Goal: Check status: Check status

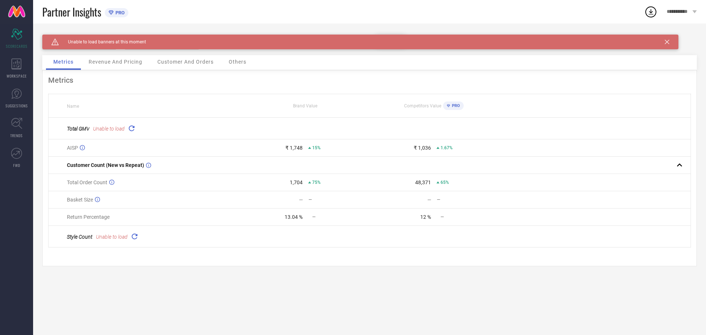
click at [131, 63] on span "Revenue And Pricing" at bounding box center [116, 62] width 54 height 6
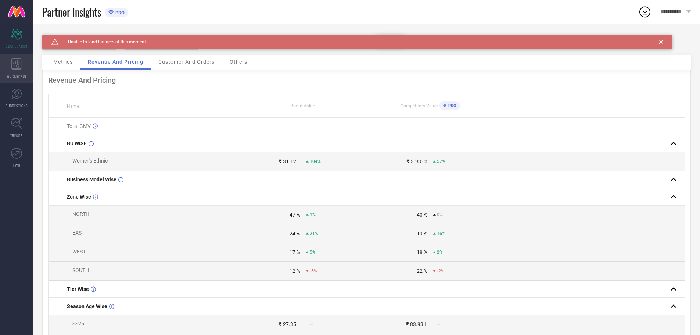
click at [14, 78] on span "WORKSPACE" at bounding box center [17, 76] width 20 height 6
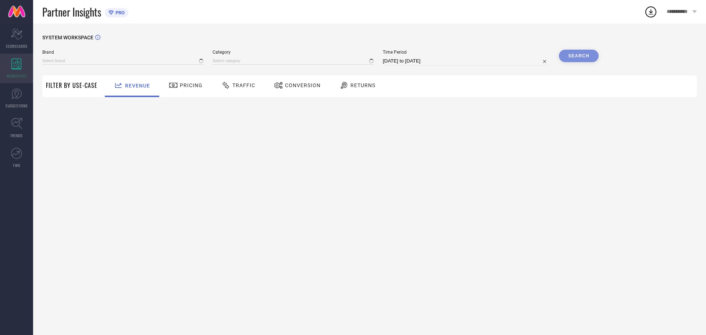
type input "MUNIR"
type input "All"
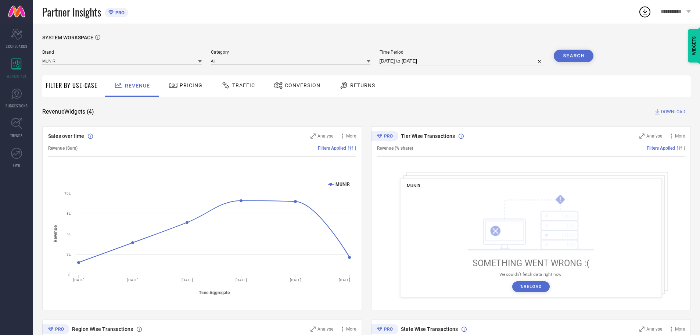
select select "8"
select select "2025"
select select "9"
select select "2025"
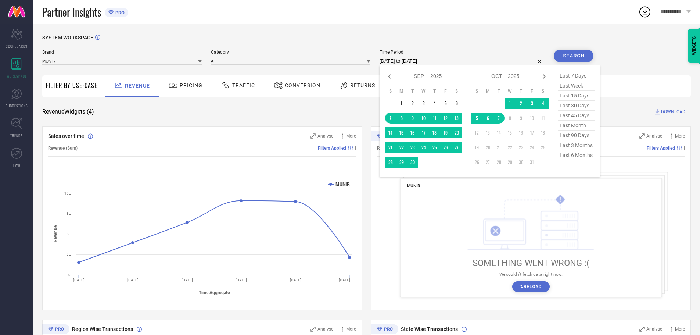
click at [418, 62] on input "[DATE] to [DATE]" at bounding box center [462, 61] width 165 height 9
click at [391, 78] on icon at bounding box center [389, 76] width 3 height 4
select select "7"
select select "2025"
select select "8"
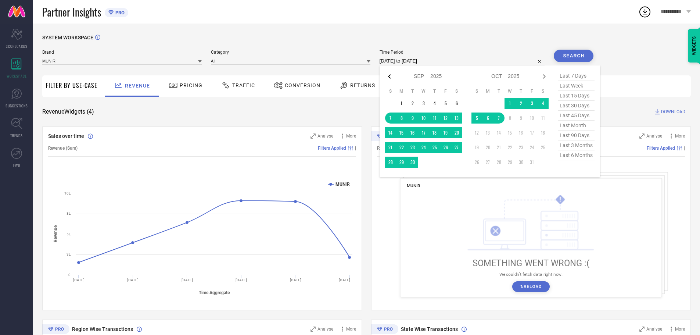
select select "2025"
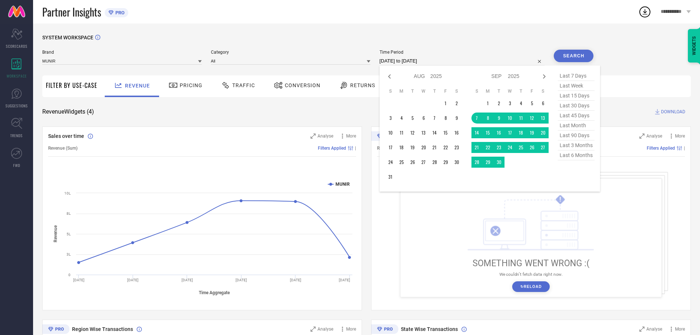
click at [391, 78] on icon at bounding box center [389, 76] width 3 height 4
select select "6"
select select "2025"
select select "7"
select select "2025"
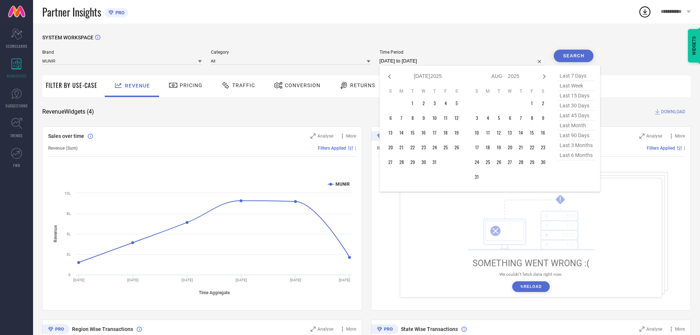
click at [391, 78] on icon at bounding box center [389, 76] width 3 height 4
select select "5"
select select "2025"
select select "6"
select select "2025"
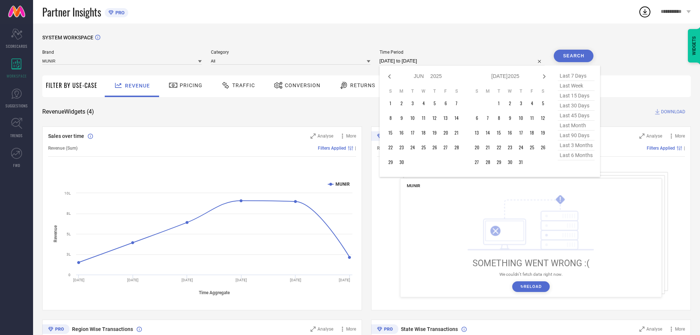
click at [391, 78] on icon at bounding box center [389, 76] width 3 height 4
select select "4"
select select "2025"
select select "5"
select select "2025"
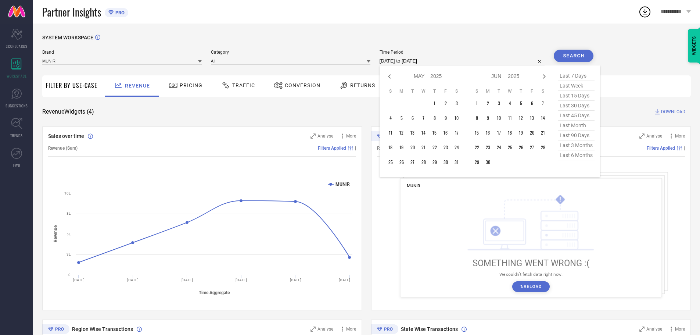
click at [391, 78] on icon at bounding box center [389, 76] width 3 height 4
select select "3"
select select "2025"
select select "4"
select select "2025"
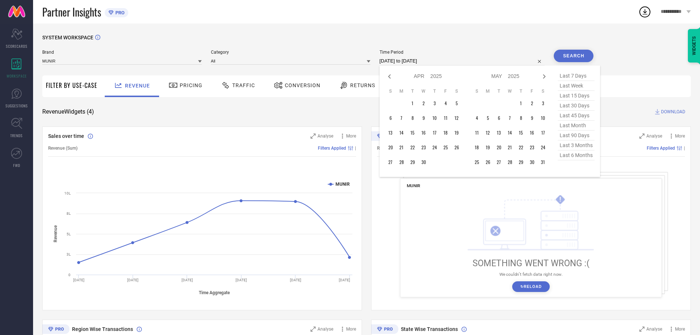
click at [391, 78] on icon at bounding box center [389, 76] width 3 height 4
select select "2"
select select "2025"
select select "3"
select select "2025"
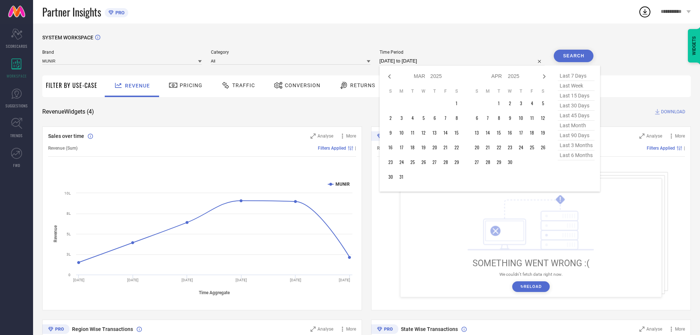
click at [391, 78] on icon at bounding box center [389, 76] width 3 height 4
select select "1"
select select "2025"
select select "2"
select select "2025"
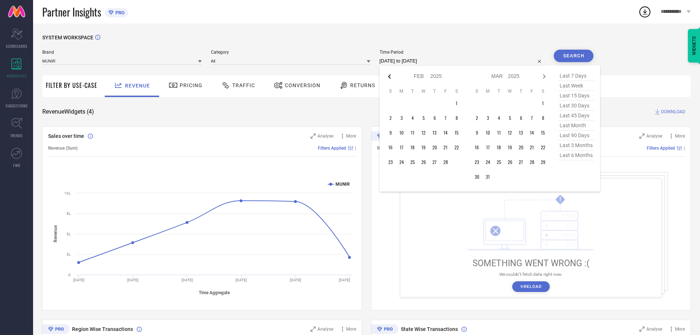
click at [393, 76] on icon at bounding box center [389, 76] width 9 height 9
select select "2025"
select select "1"
select select "2025"
click at [389, 76] on icon at bounding box center [389, 76] width 9 height 9
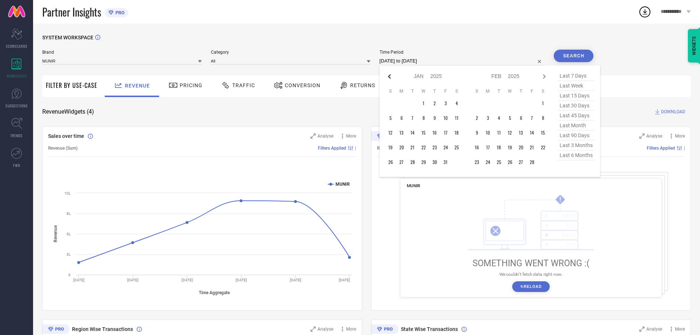
select select "11"
select select "2024"
select select "2025"
click at [389, 76] on icon at bounding box center [389, 76] width 9 height 9
select select "10"
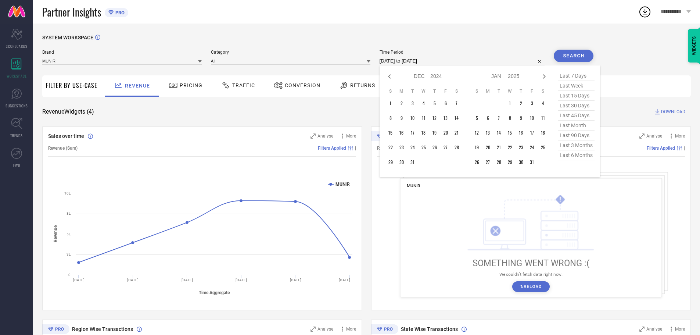
select select "2024"
select select "11"
select select "2024"
click at [389, 76] on icon at bounding box center [389, 76] width 9 height 9
select select "9"
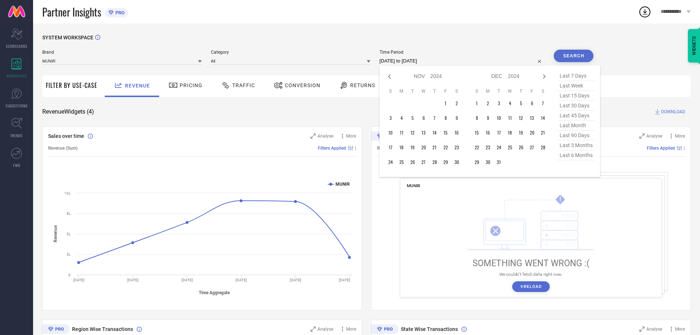
select select "2024"
select select "10"
select select "2024"
type input "After [DATE]"
click at [531, 101] on td "1" at bounding box center [532, 103] width 11 height 11
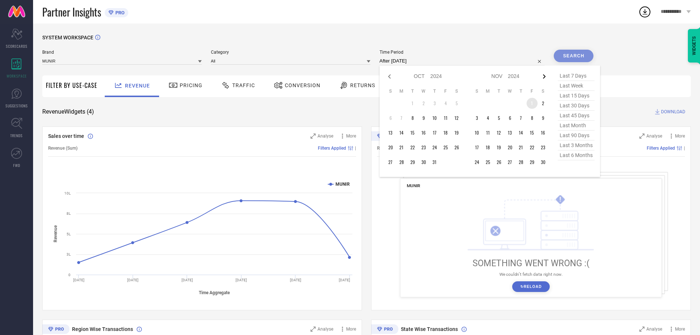
click at [546, 78] on icon at bounding box center [544, 76] width 3 height 4
select select "10"
select select "2024"
select select "11"
select select "2024"
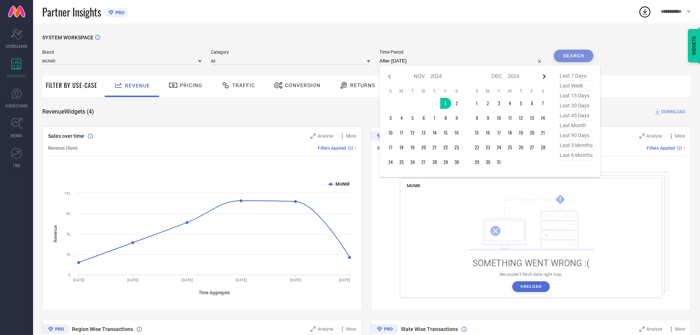
click at [545, 75] on icon at bounding box center [544, 76] width 3 height 4
select select "11"
select select "2024"
select select "2025"
click at [545, 75] on icon at bounding box center [544, 76] width 3 height 4
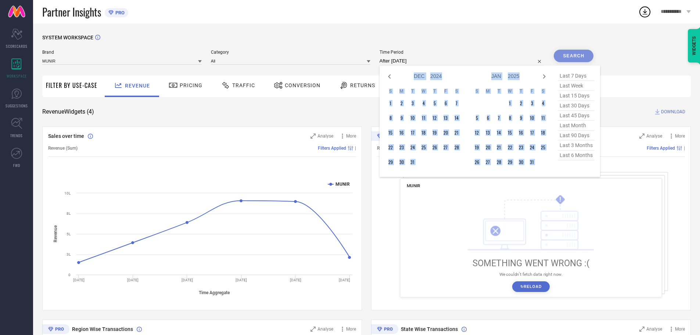
select select "2025"
select select "1"
select select "2025"
click at [545, 75] on icon at bounding box center [544, 76] width 3 height 4
select select "2"
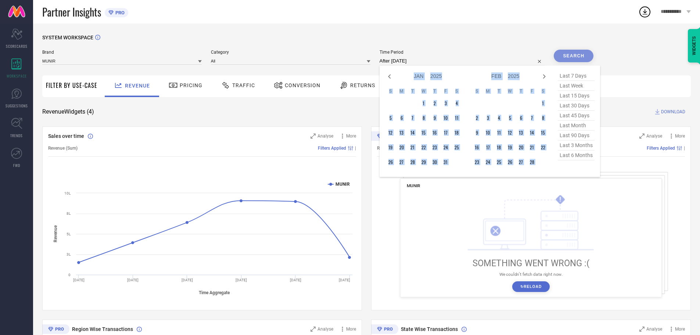
select select "2025"
select select "3"
select select "2025"
click at [545, 75] on icon at bounding box center [544, 76] width 3 height 4
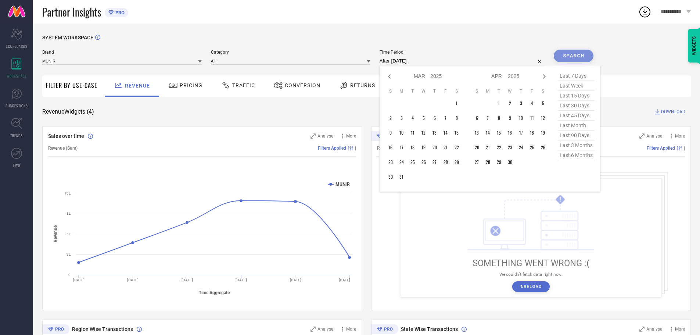
select select "3"
select select "2025"
select select "4"
select select "2025"
click at [546, 79] on icon at bounding box center [544, 76] width 9 height 9
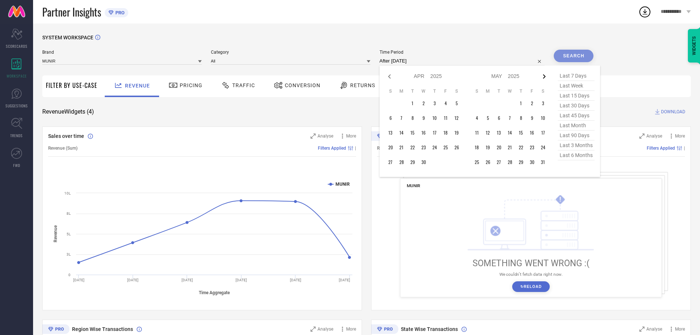
select select "4"
select select "2025"
select select "5"
select select "2025"
click at [546, 79] on icon at bounding box center [544, 76] width 9 height 9
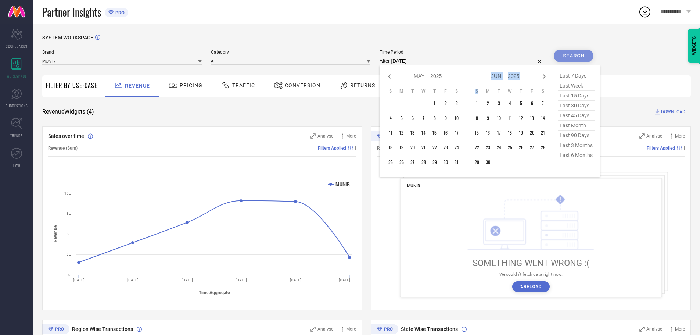
select select "5"
select select "2025"
select select "6"
select select "2025"
click at [546, 79] on icon at bounding box center [544, 76] width 9 height 9
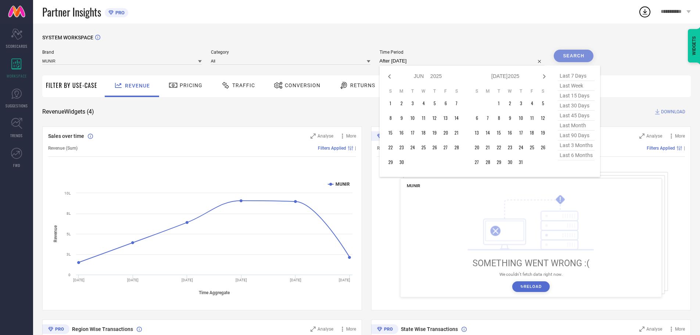
select select "6"
select select "2025"
select select "7"
select select "2025"
click at [546, 79] on icon at bounding box center [544, 76] width 9 height 9
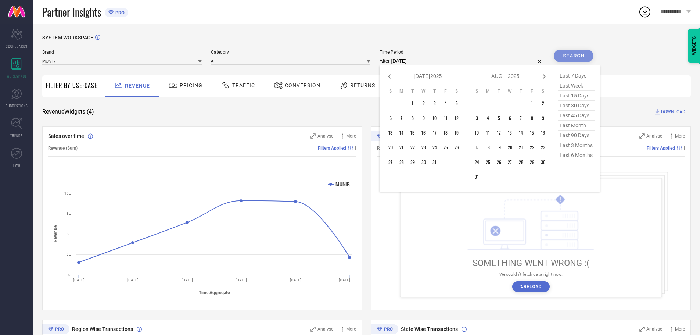
select select "7"
select select "2025"
select select "8"
select select "2025"
click at [546, 79] on icon at bounding box center [544, 76] width 9 height 9
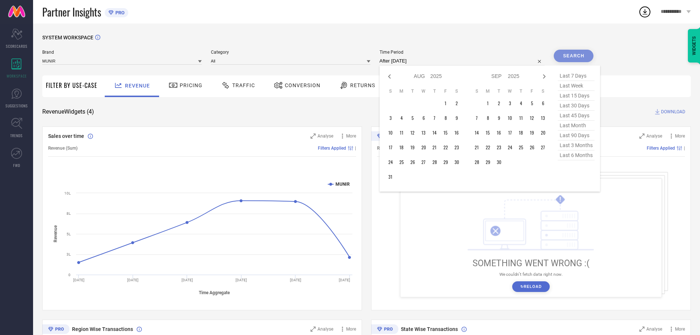
select select "8"
select select "2025"
select select "9"
select select "2025"
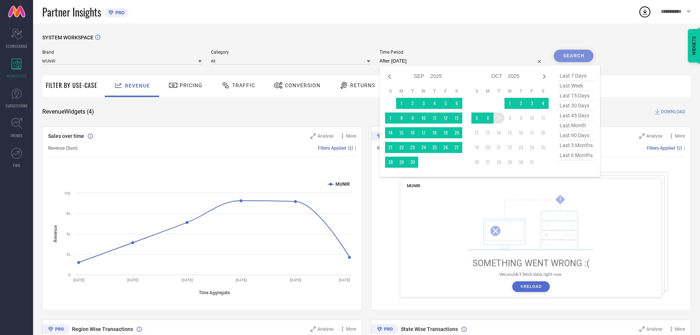
type input "[DATE] to [DATE]"
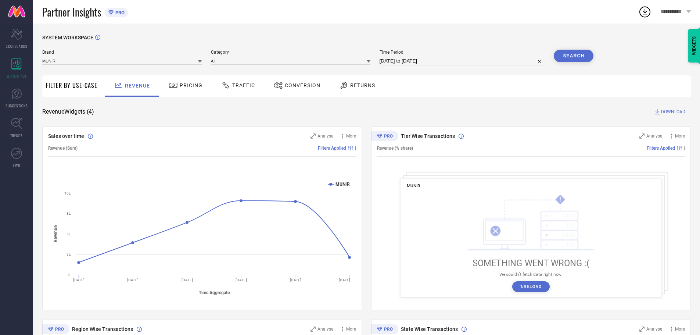
click at [563, 56] on button "Search" at bounding box center [574, 56] width 40 height 12
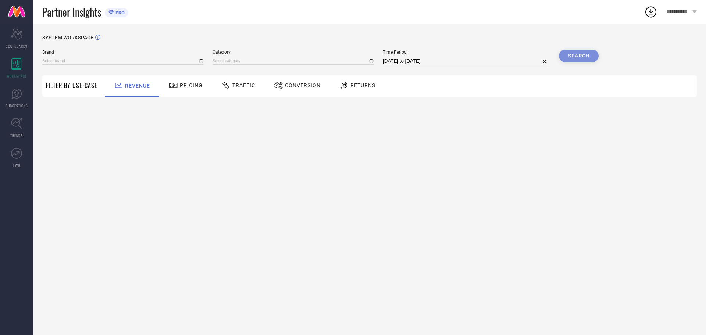
type input "MUNIR"
type input "All"
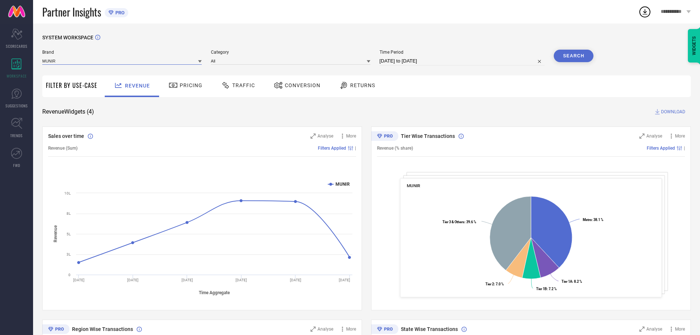
click at [170, 64] on input at bounding box center [122, 61] width 160 height 8
